Goal: Task Accomplishment & Management: Manage account settings

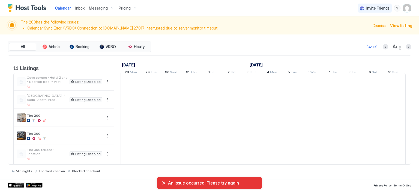
scroll to position [0, 303]
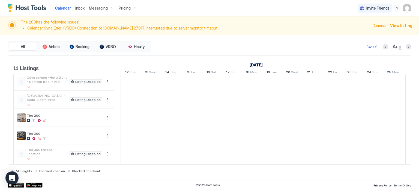
scroll to position [0, 303]
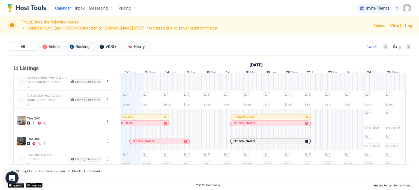
click at [399, 28] on span "View listing" at bounding box center [401, 26] width 22 height 6
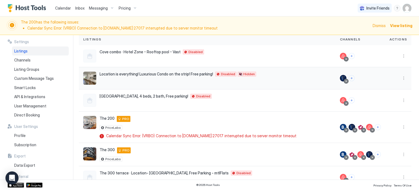
scroll to position [79, 0]
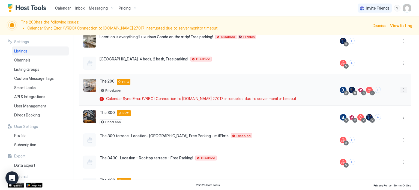
click at [401, 89] on button "More options" at bounding box center [404, 89] width 7 height 7
click at [358, 98] on span "Listing Settings" at bounding box center [354, 97] width 24 height 4
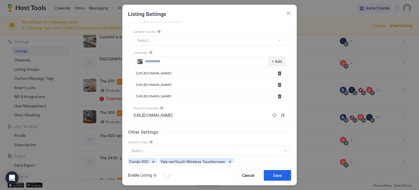
scroll to position [133, 0]
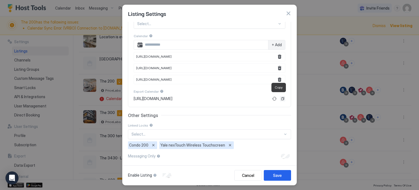
click at [280, 97] on button "Copy" at bounding box center [282, 98] width 5 height 5
click at [252, 176] on div "Cancel" at bounding box center [248, 175] width 12 height 6
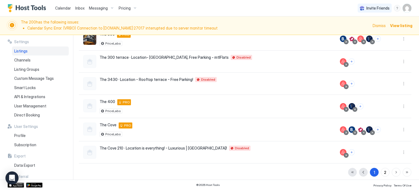
scroll to position [159, 0]
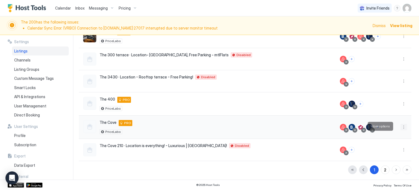
click at [401, 125] on button "More options" at bounding box center [404, 127] width 7 height 7
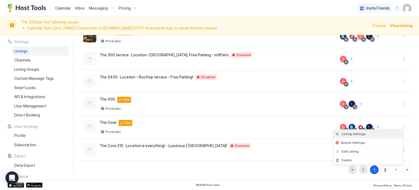
click at [345, 132] on span "Listing Settings" at bounding box center [354, 134] width 24 height 4
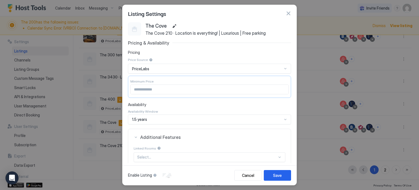
scroll to position [111, 0]
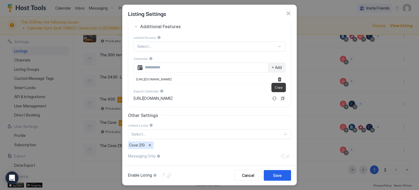
click at [280, 97] on button "Copy" at bounding box center [282, 97] width 5 height 5
click at [286, 13] on button "button" at bounding box center [288, 13] width 5 height 5
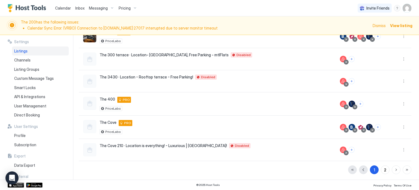
click at [63, 8] on span "Calendar" at bounding box center [63, 8] width 16 height 5
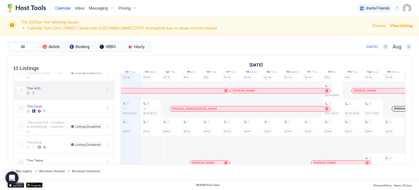
scroll to position [106, 0]
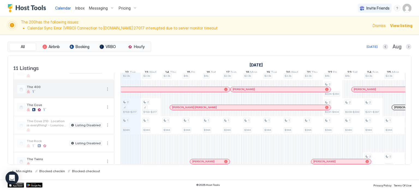
click at [62, 93] on div at bounding box center [64, 91] width 75 height 3
click at [106, 92] on button "More options" at bounding box center [107, 89] width 7 height 7
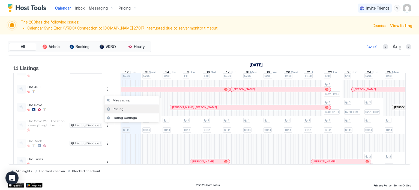
click at [115, 106] on div "Pricing" at bounding box center [132, 109] width 55 height 9
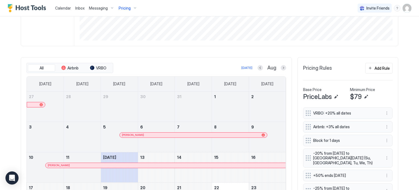
scroll to position [133, 0]
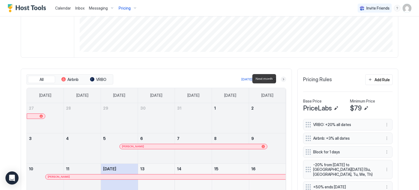
click at [281, 79] on button "Next month" at bounding box center [283, 78] width 5 height 5
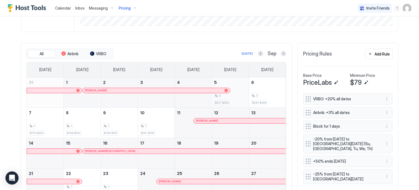
scroll to position [158, 0]
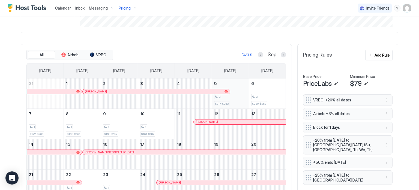
click at [239, 98] on div "2 $217-$253" at bounding box center [230, 93] width 32 height 26
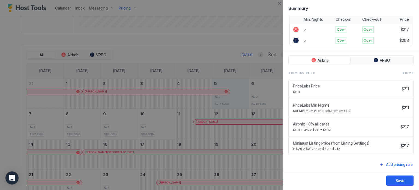
scroll to position [0, 0]
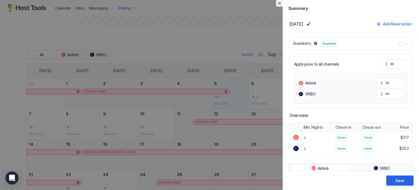
click at [278, 6] on button "Close" at bounding box center [279, 3] width 7 height 7
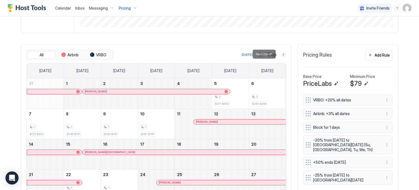
click at [281, 55] on button "Next month" at bounding box center [283, 54] width 5 height 5
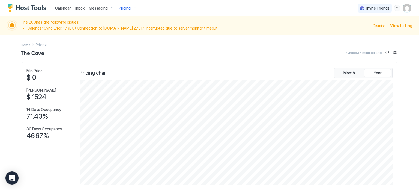
scroll to position [105, 314]
